Goal: Task Accomplishment & Management: Manage account settings

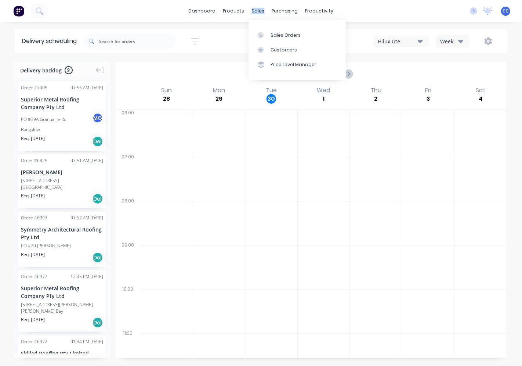
click at [259, 10] on div "sales" at bounding box center [258, 11] width 20 height 11
click at [278, 34] on div "Sales Orders" at bounding box center [286, 35] width 30 height 7
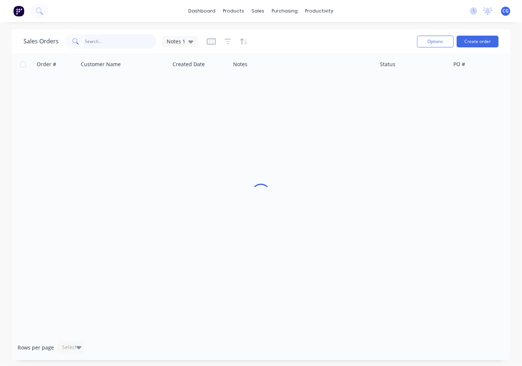
click at [100, 41] on input "text" at bounding box center [121, 41] width 72 height 15
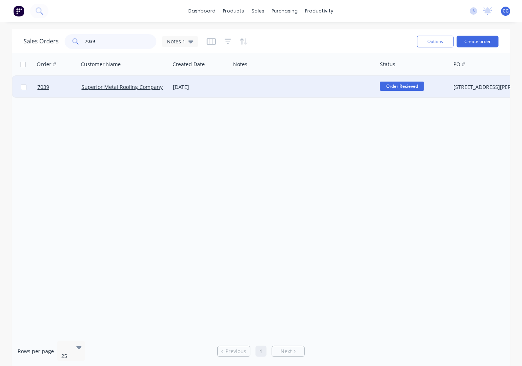
type input "7039"
click at [206, 85] on div "[DATE]" at bounding box center [200, 86] width 55 height 7
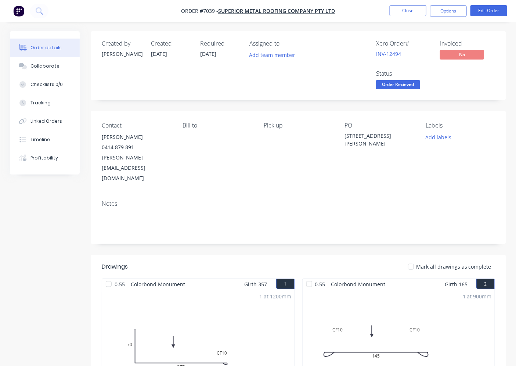
click at [415, 259] on div at bounding box center [411, 266] width 15 height 15
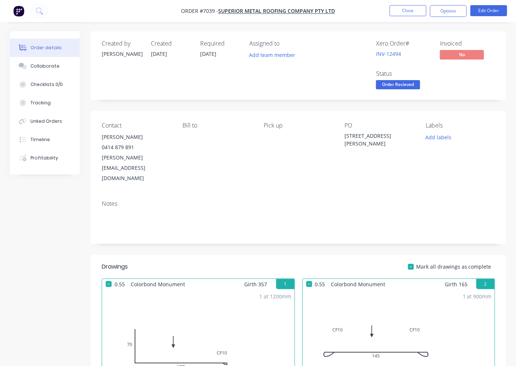
click at [406, 87] on span "Order Recieved" at bounding box center [398, 84] width 44 height 9
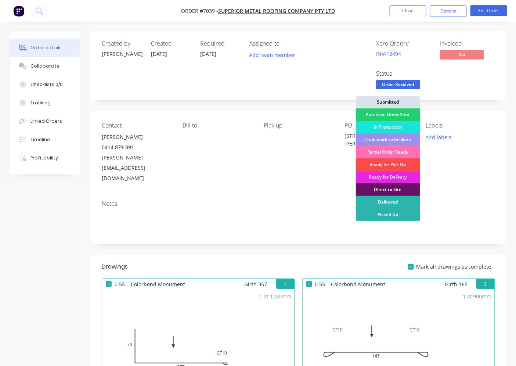
click at [382, 164] on div "Ready for Pick Up" at bounding box center [388, 164] width 64 height 12
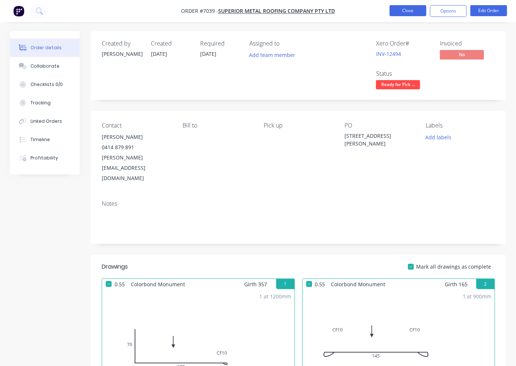
click at [409, 13] on button "Close" at bounding box center [408, 10] width 37 height 11
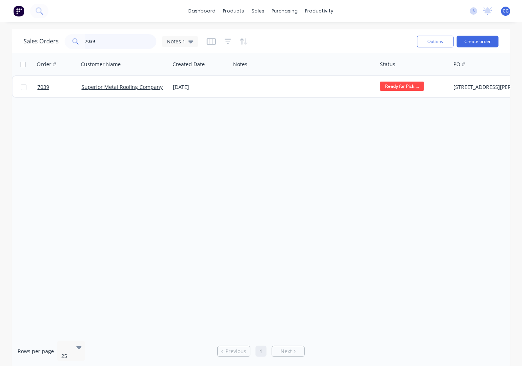
click at [81, 40] on div "7039" at bounding box center [111, 41] width 92 height 15
click at [112, 39] on input "7039" at bounding box center [121, 41] width 72 height 15
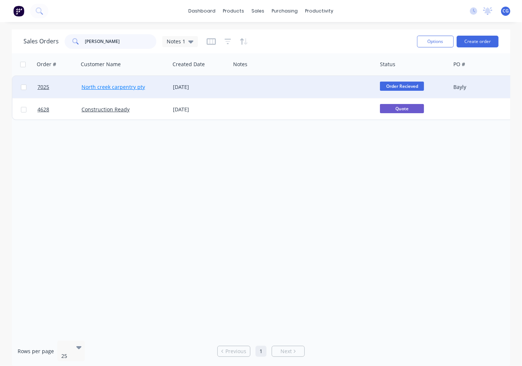
type input "[PERSON_NAME]"
click at [134, 86] on link "North creek carpentry pty" at bounding box center [114, 86] width 64 height 7
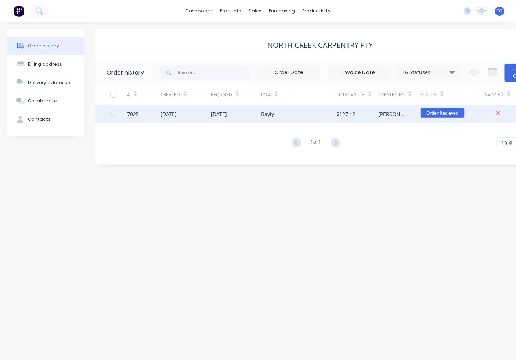
click at [274, 114] on div "Bayly" at bounding box center [299, 114] width 76 height 18
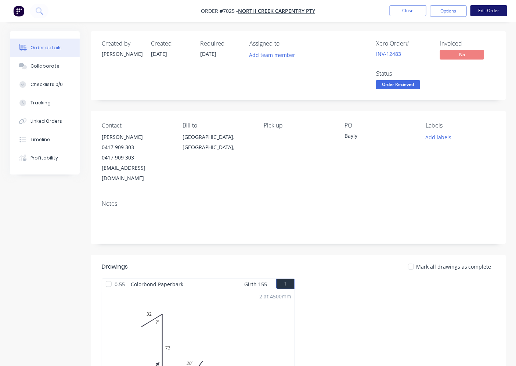
click at [493, 9] on button "Edit Order" at bounding box center [489, 10] width 37 height 11
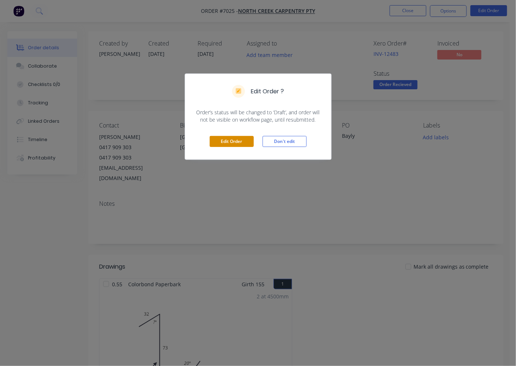
click at [233, 145] on button "Edit Order" at bounding box center [232, 141] width 44 height 11
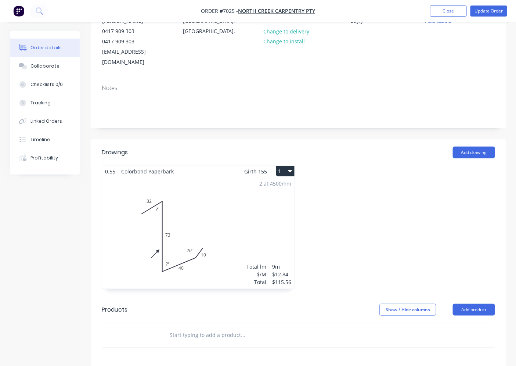
scroll to position [136, 0]
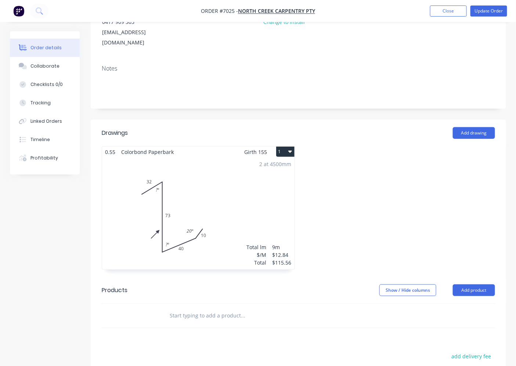
click at [169, 202] on div "2 at 4500mm Total lm $/M Total 9m $12.84 $115.56" at bounding box center [198, 213] width 193 height 112
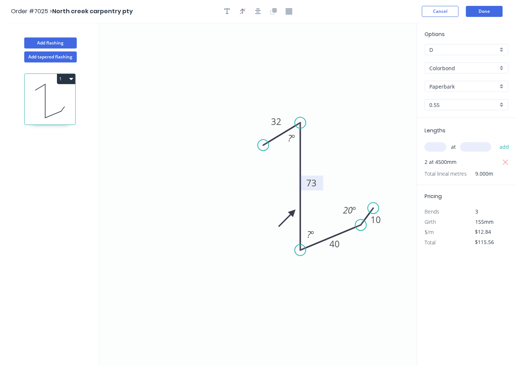
click at [309, 182] on tspan "73" at bounding box center [311, 183] width 10 height 12
click at [289, 142] on tspan "?" at bounding box center [290, 138] width 4 height 12
click at [309, 234] on tspan "?" at bounding box center [309, 234] width 4 height 12
click at [482, 9] on button "Done" at bounding box center [484, 11] width 37 height 11
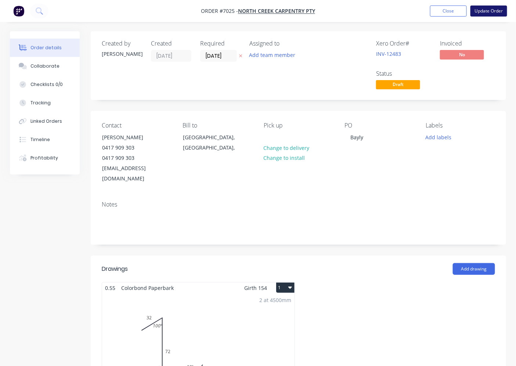
click at [488, 9] on button "Update Order" at bounding box center [489, 11] width 37 height 11
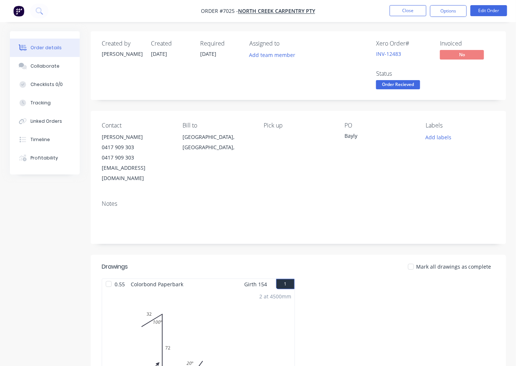
click at [414, 259] on div at bounding box center [411, 266] width 15 height 15
click at [405, 89] on span "Order Recieved" at bounding box center [398, 84] width 44 height 9
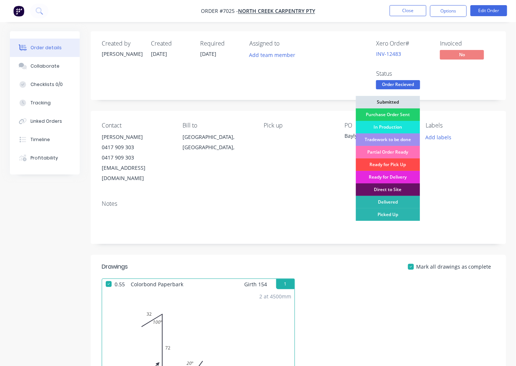
click at [398, 164] on div "Ready for Pick Up" at bounding box center [388, 164] width 64 height 12
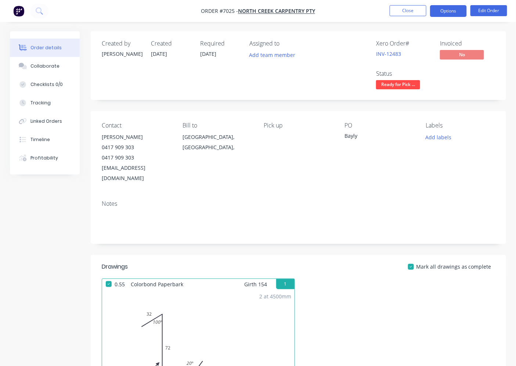
click at [452, 6] on button "Options" at bounding box center [448, 11] width 37 height 12
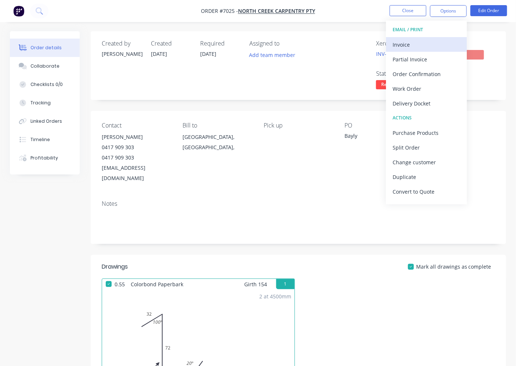
click at [419, 44] on div "Invoice" at bounding box center [427, 44] width 68 height 11
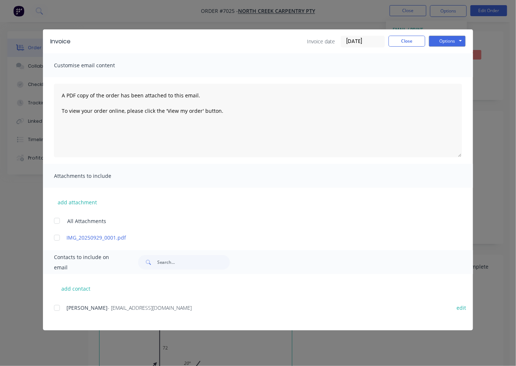
drag, startPoint x: 62, startPoint y: 305, endPoint x: 67, endPoint y: 310, distance: 7.5
click at [62, 306] on div at bounding box center [57, 308] width 15 height 15
click at [461, 45] on button "Options" at bounding box center [447, 41] width 37 height 11
drag, startPoint x: 457, startPoint y: 82, endPoint x: 522, endPoint y: 150, distance: 93.6
click at [457, 82] on button "Email" at bounding box center [452, 78] width 47 height 12
